Goal: Task Accomplishment & Management: Manage account settings

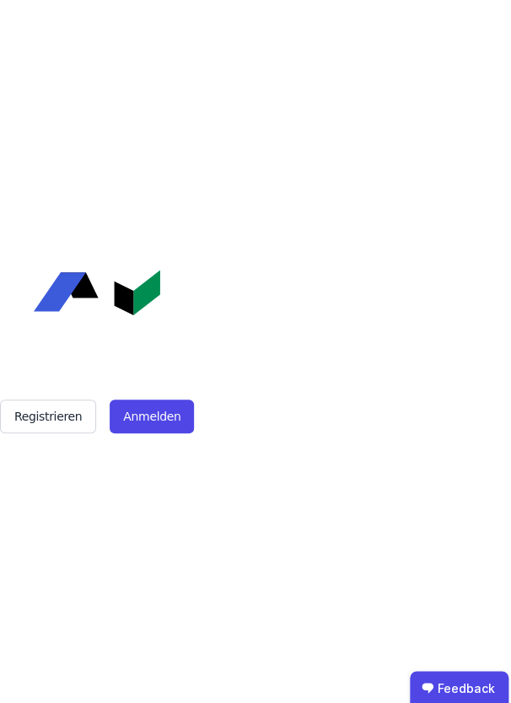
drag, startPoint x: 148, startPoint y: 423, endPoint x: 221, endPoint y: 387, distance: 81.8
click at [155, 417] on button "Anmelden" at bounding box center [152, 417] width 84 height 34
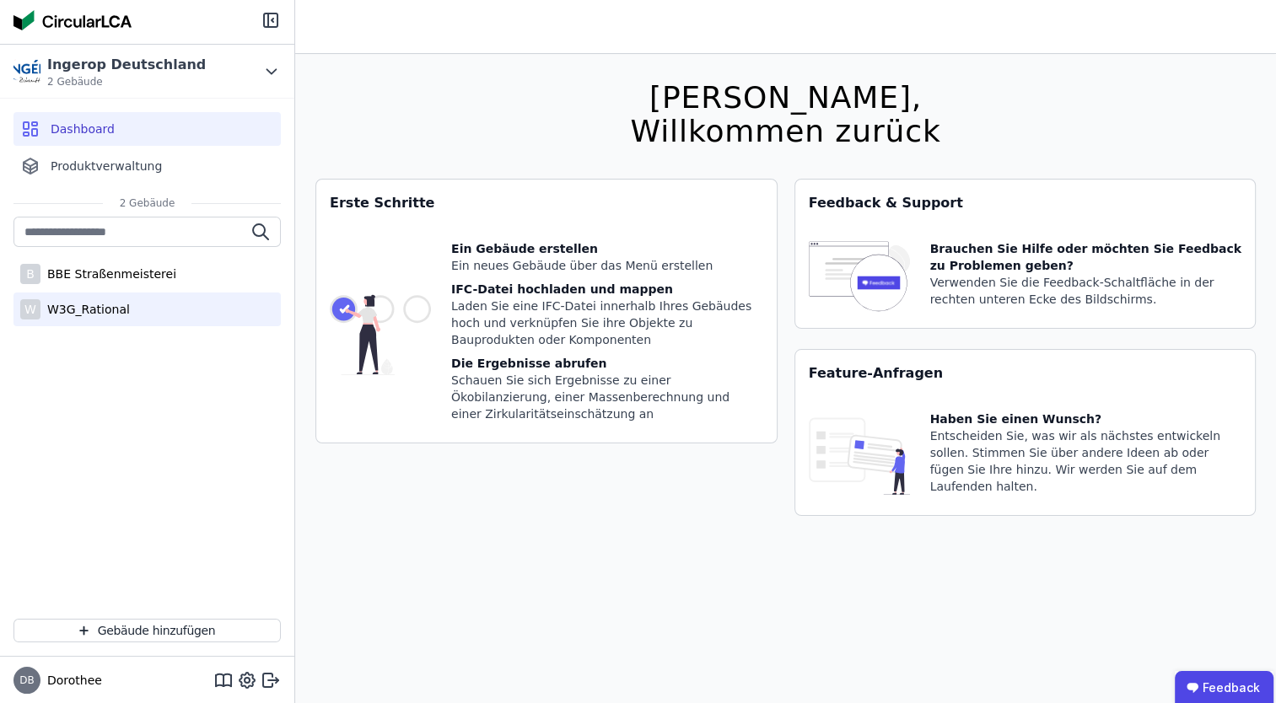
click at [72, 305] on div "W3G_Rational" at bounding box center [84, 309] width 89 height 17
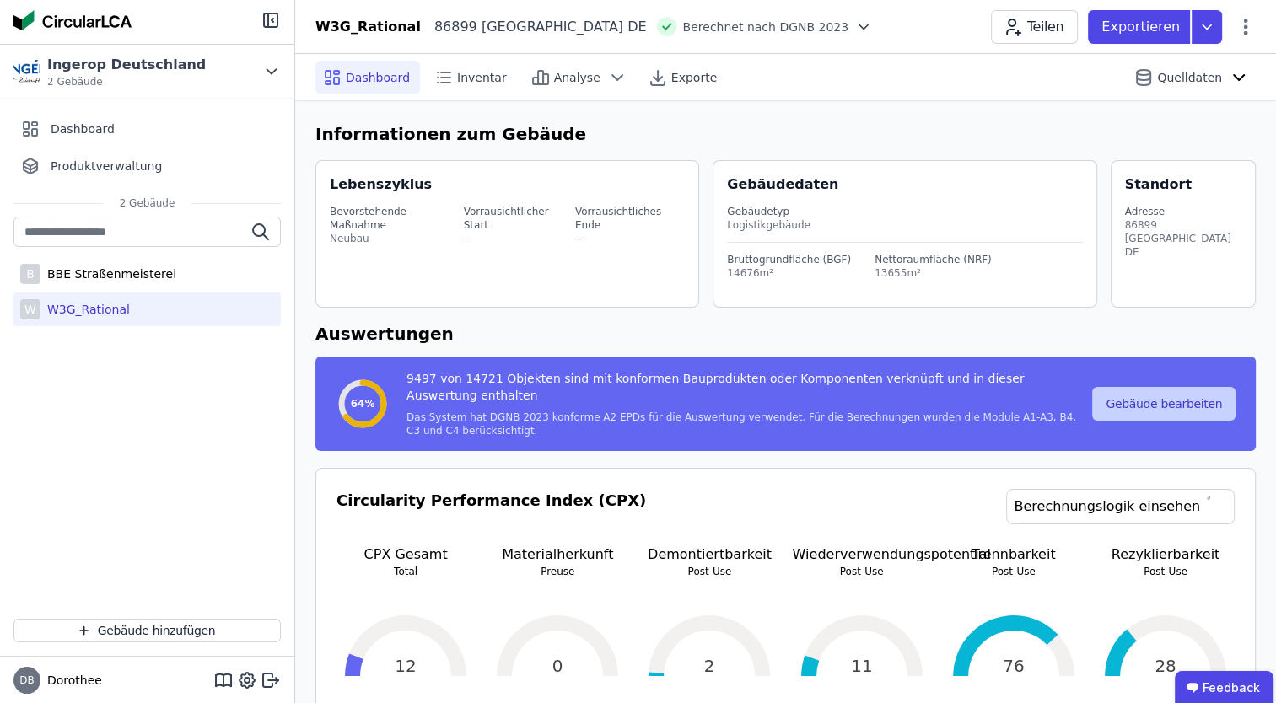
click at [1190, 399] on button "Gebäude bearbeiten" at bounding box center [1163, 404] width 143 height 34
select select "**********"
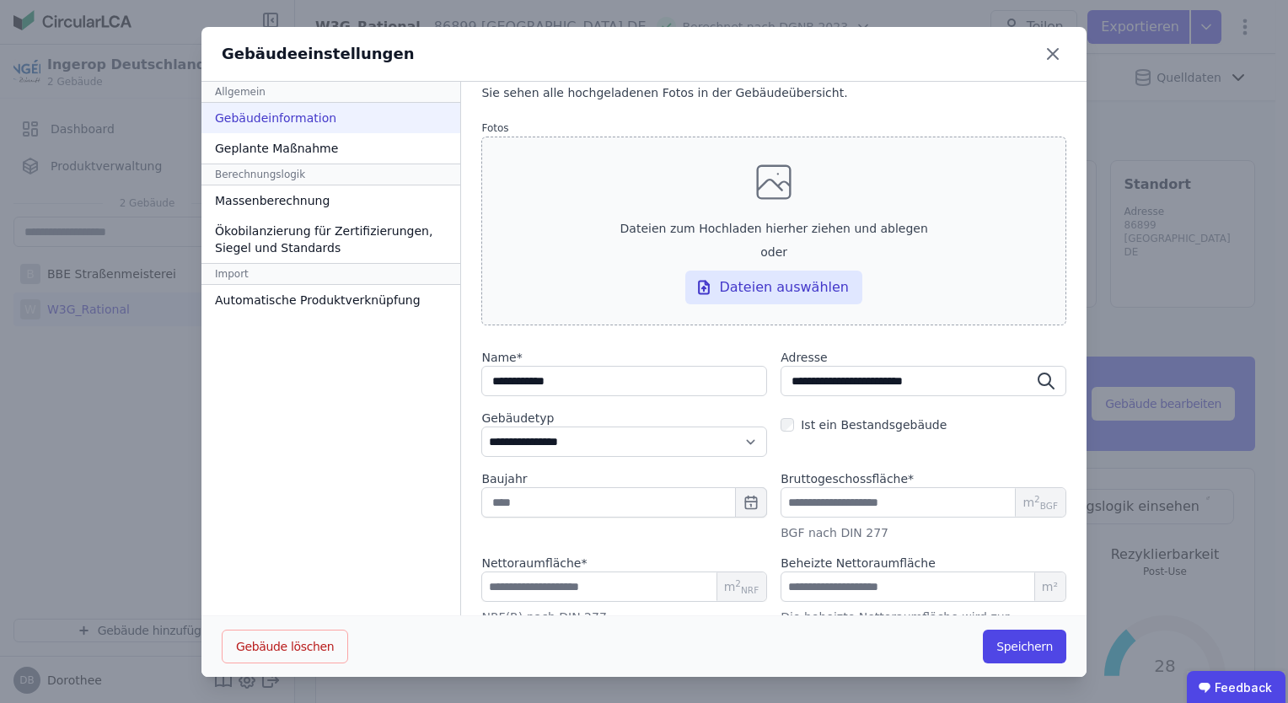
scroll to position [80, 0]
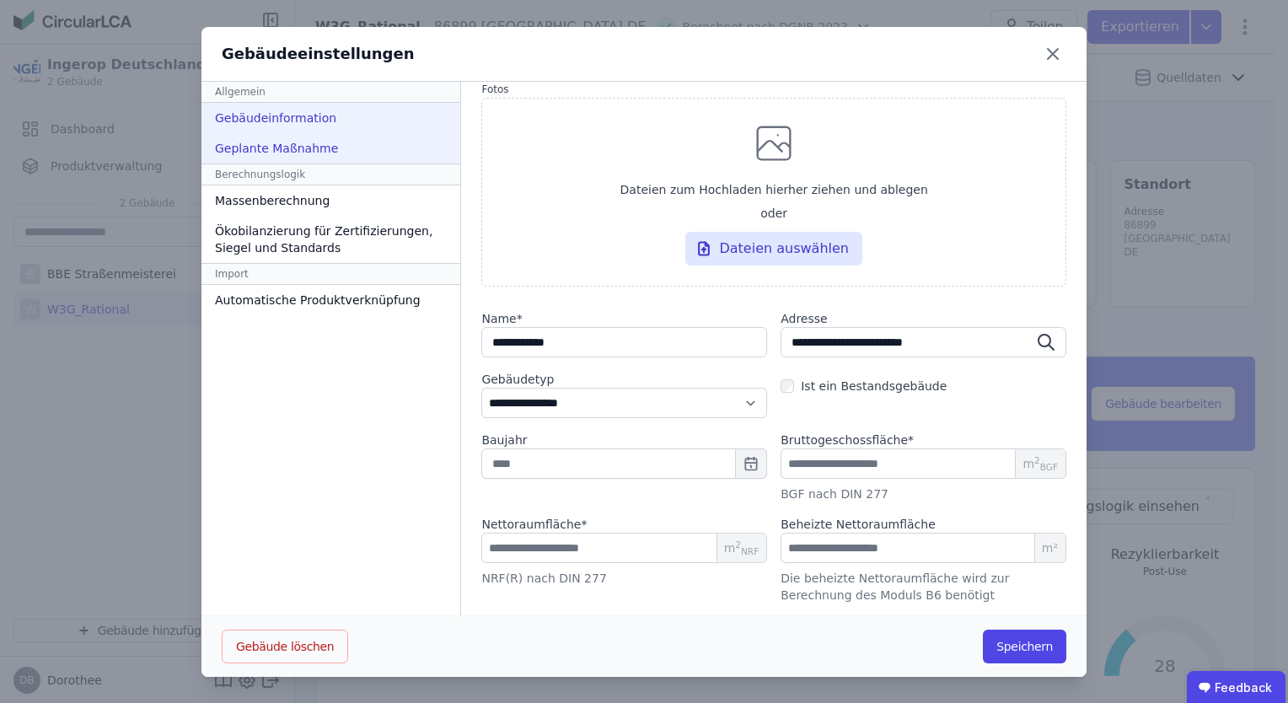
click at [322, 151] on div "Geplante Maßnahme" at bounding box center [331, 148] width 259 height 30
select select "*"
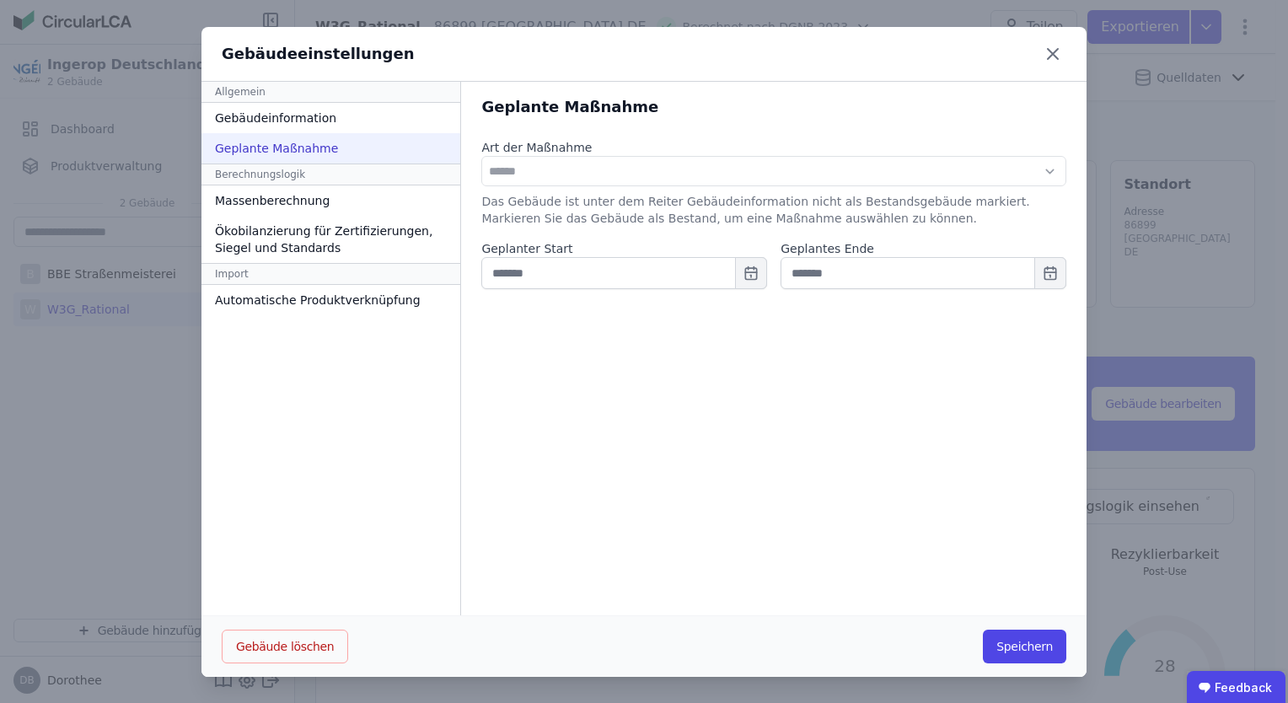
scroll to position [0, 0]
click at [275, 197] on div "Massenberechnung" at bounding box center [331, 201] width 259 height 30
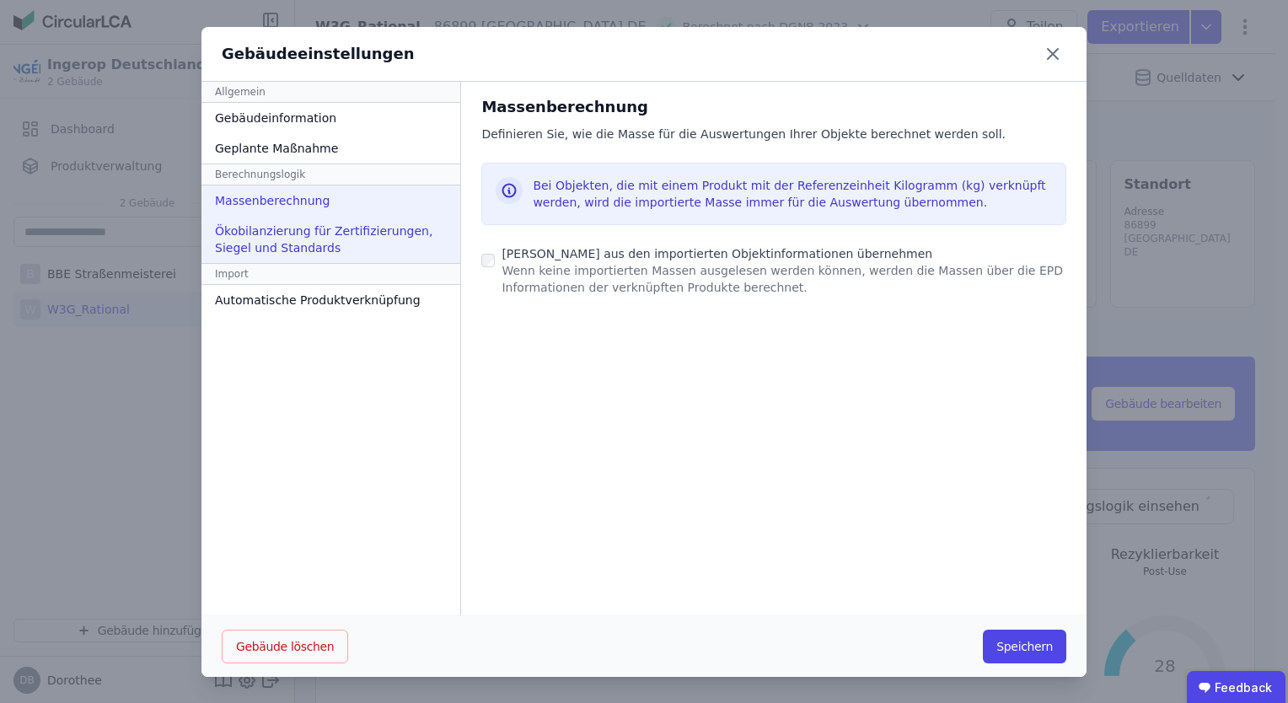
click at [401, 234] on div "Ökobilanzierung für Zertifizierungen, Siegel und Standards" at bounding box center [331, 239] width 259 height 47
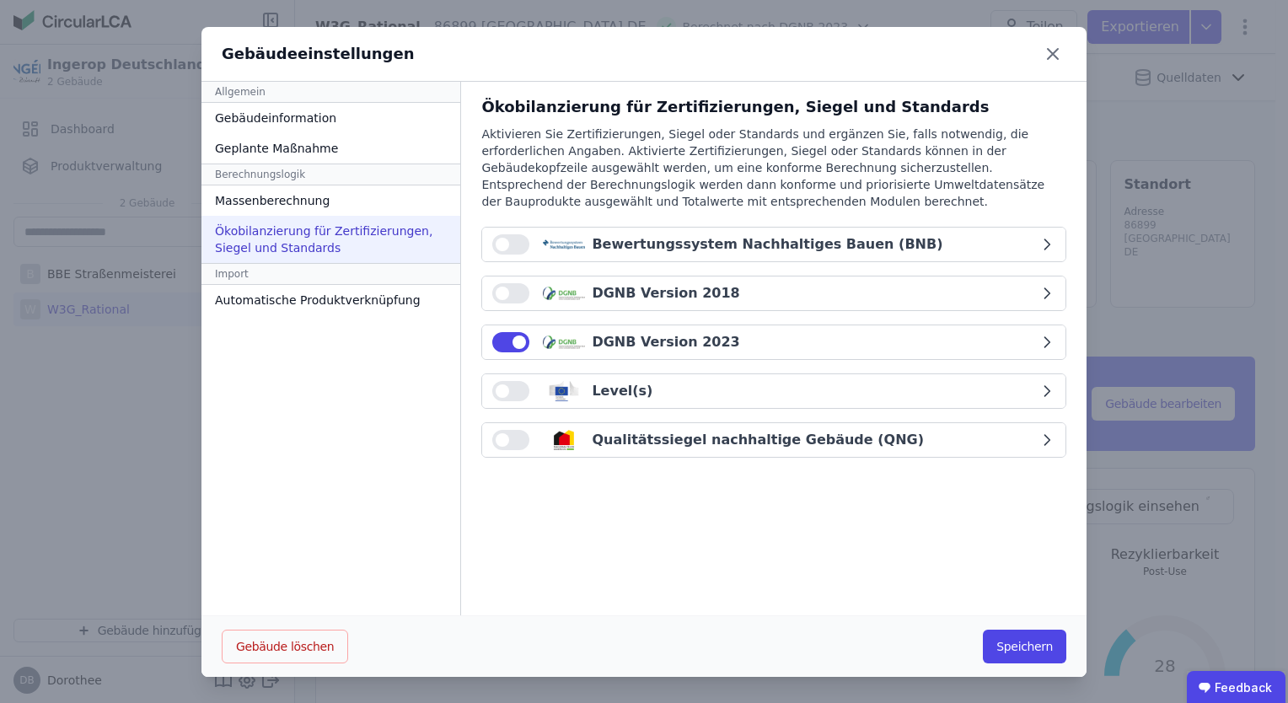
click at [1039, 341] on icon "button" at bounding box center [1047, 342] width 17 height 17
select select "*"
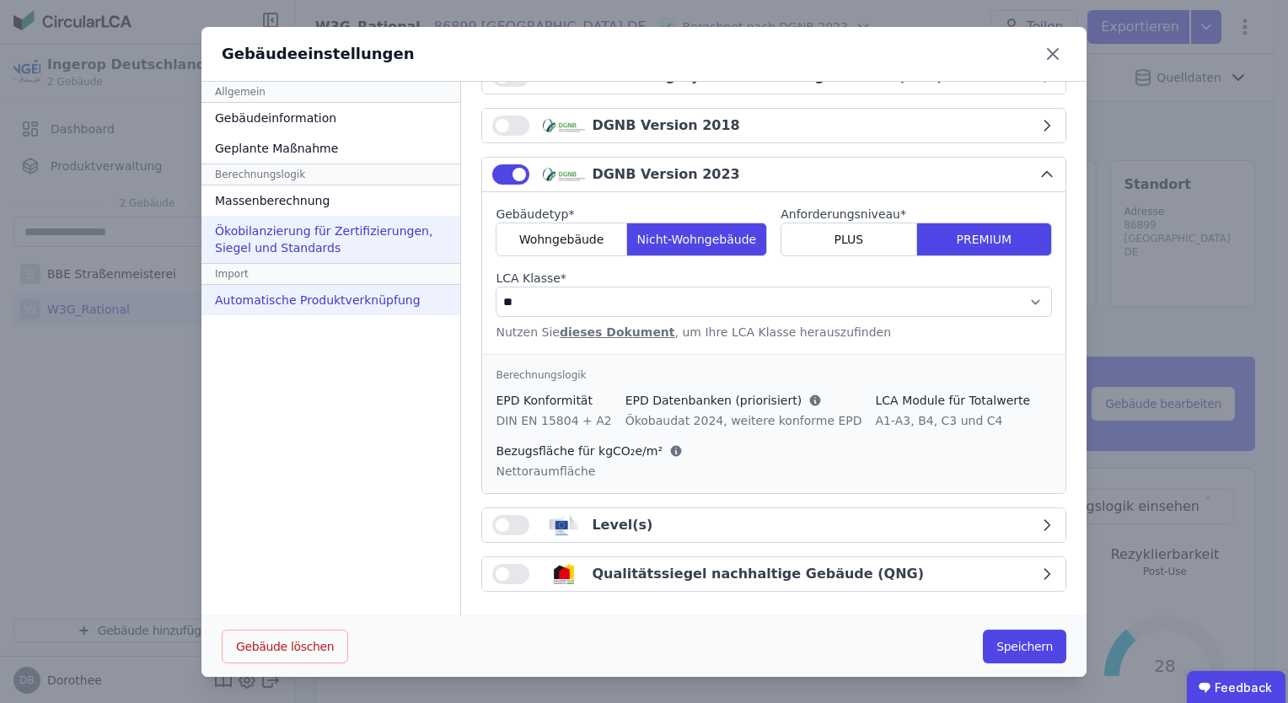
click at [336, 300] on div "Automatische Produktverknüpfung" at bounding box center [331, 300] width 259 height 30
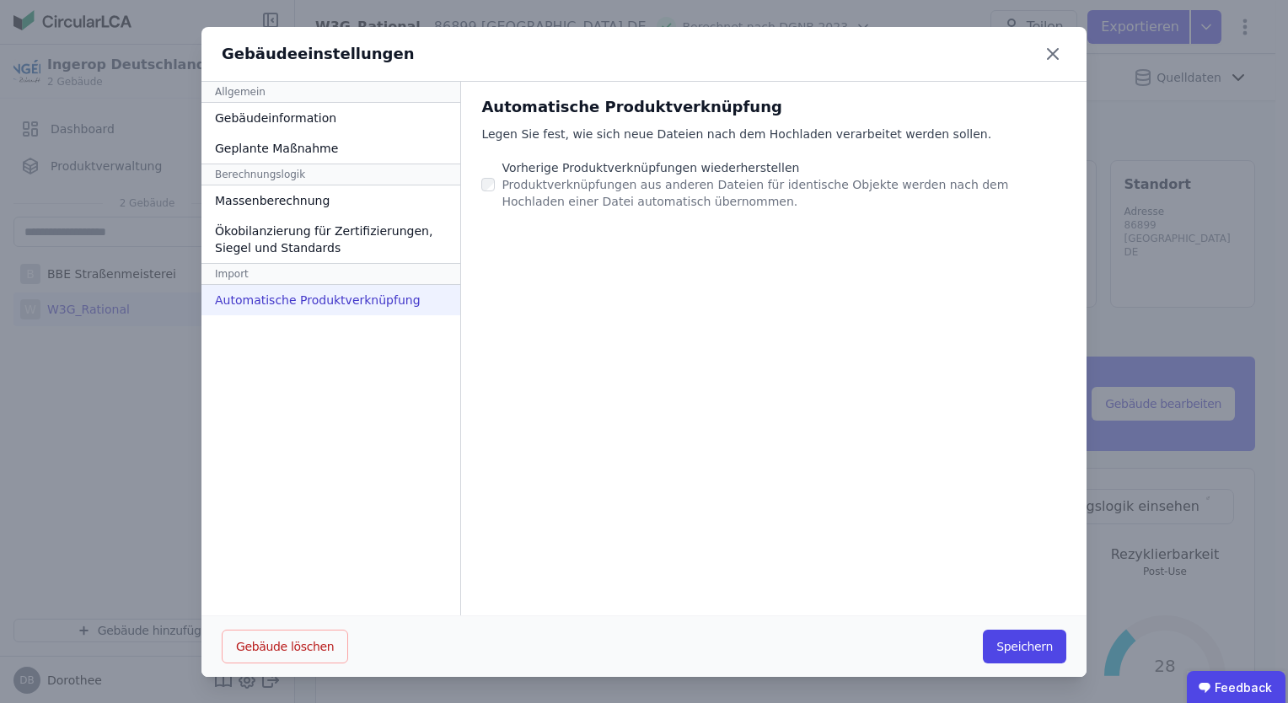
drag, startPoint x: 1040, startPoint y: 58, endPoint x: 1000, endPoint y: 56, distance: 40.5
click at [1040, 58] on icon at bounding box center [1053, 53] width 27 height 27
